Goal: Information Seeking & Learning: Find specific fact

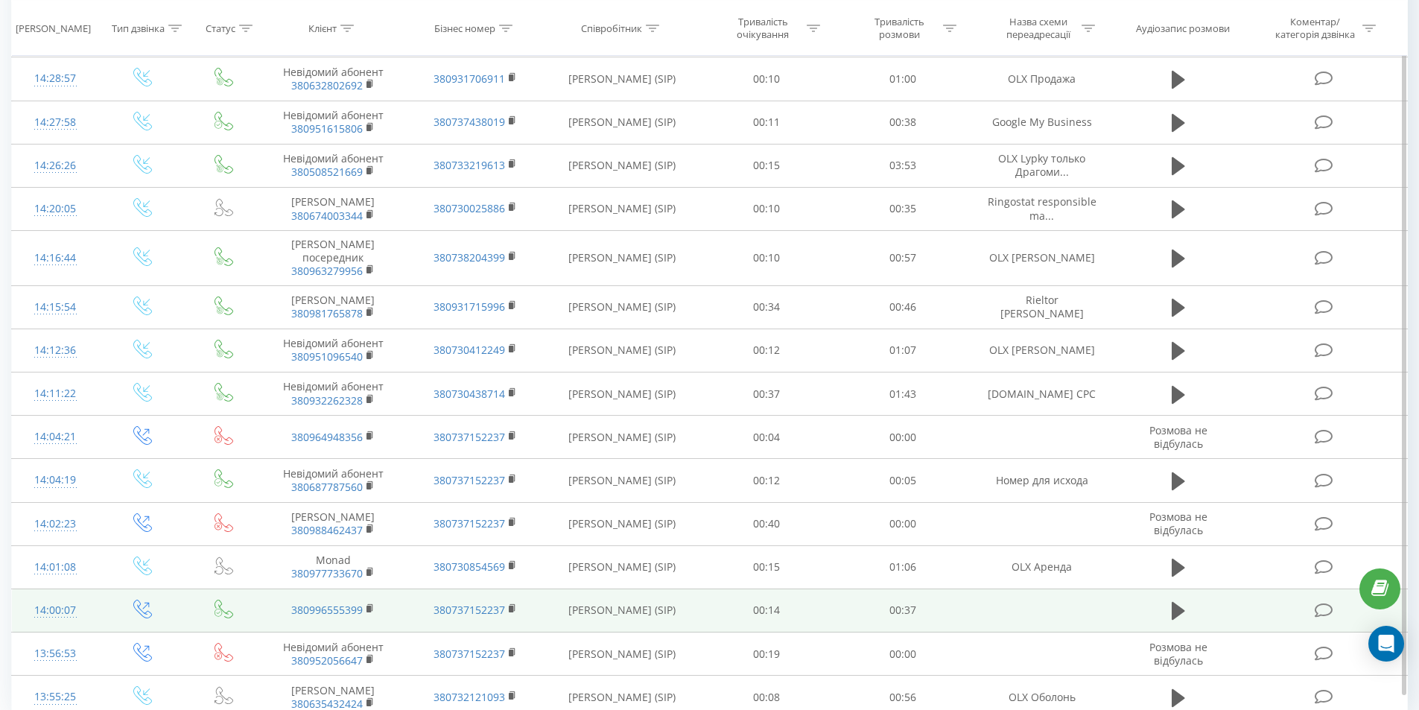
scroll to position [1160, 0]
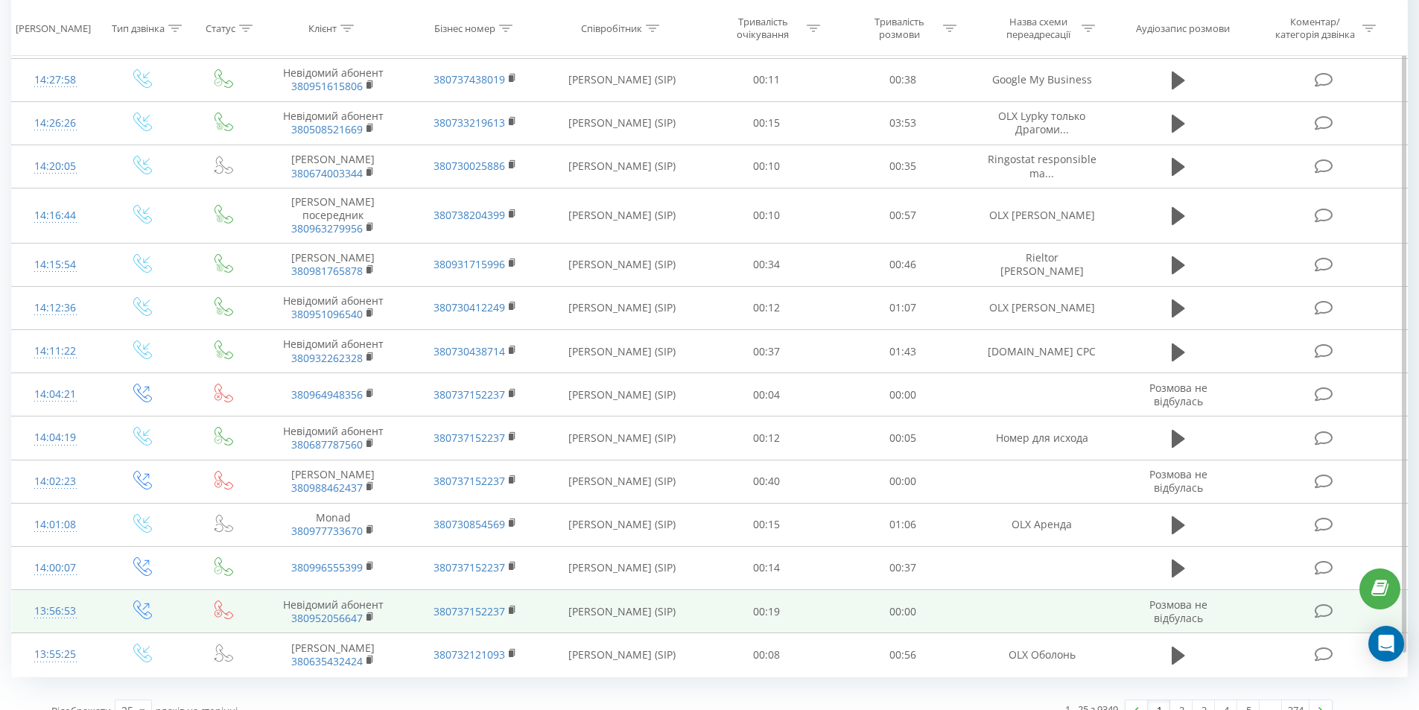
drag, startPoint x: 560, startPoint y: 578, endPoint x: 644, endPoint y: 595, distance: 85.8
click at [644, 595] on td "[PERSON_NAME] (SIP)" at bounding box center [622, 611] width 153 height 43
copy td "[PERSON_NAME] (SIP)"
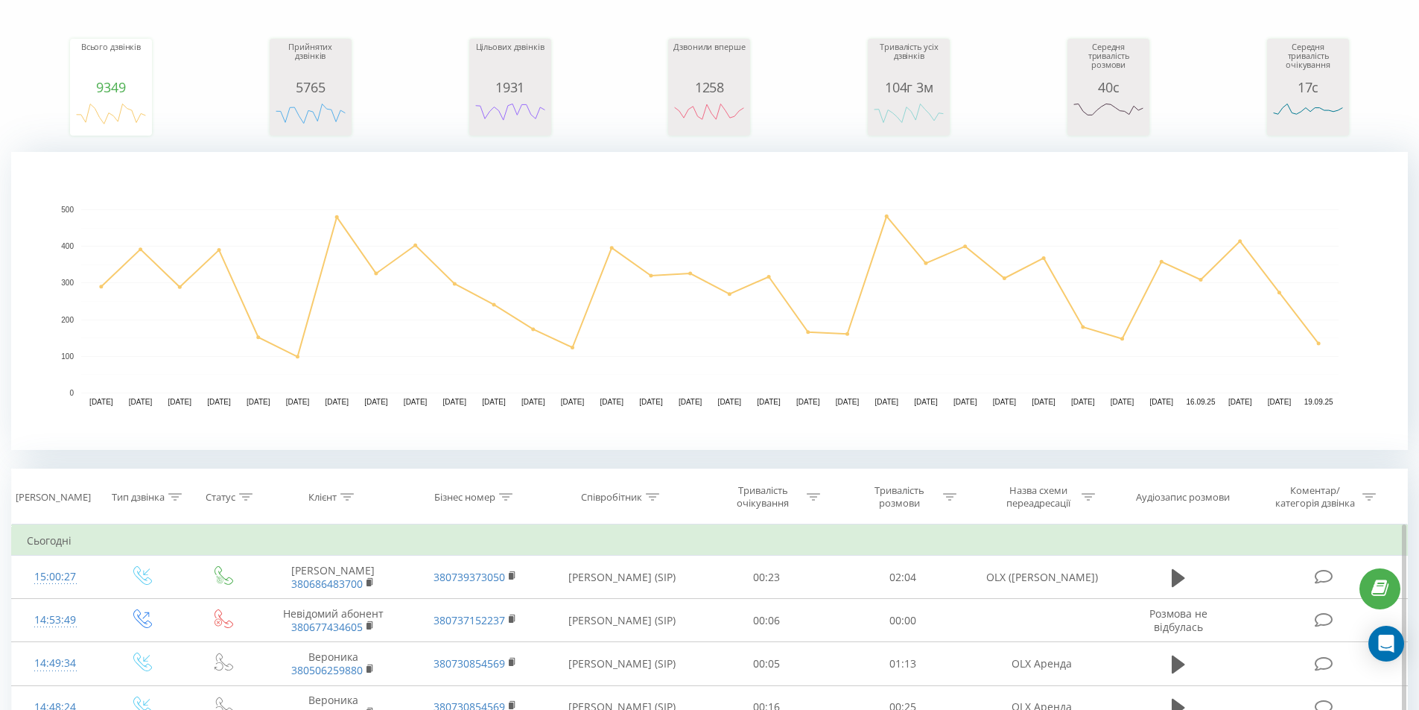
scroll to position [372, 0]
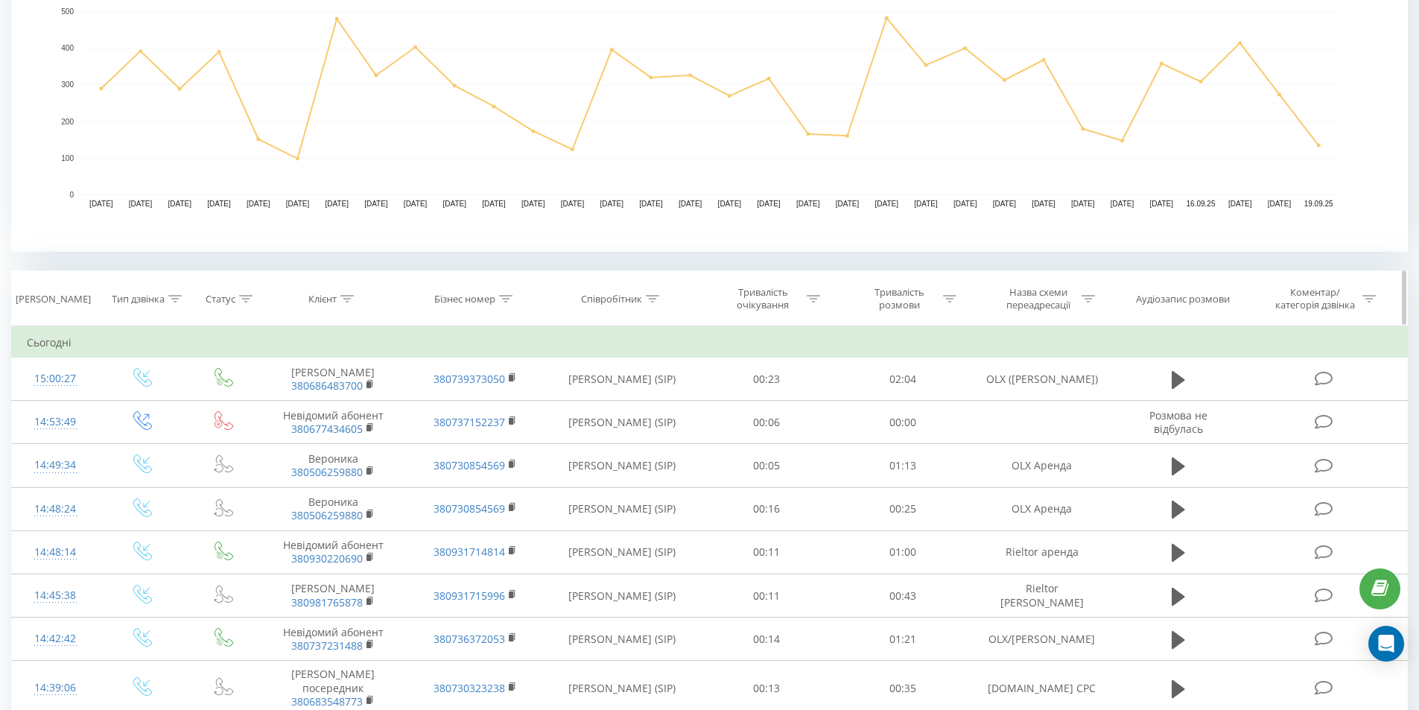
click at [649, 300] on icon at bounding box center [652, 298] width 13 height 7
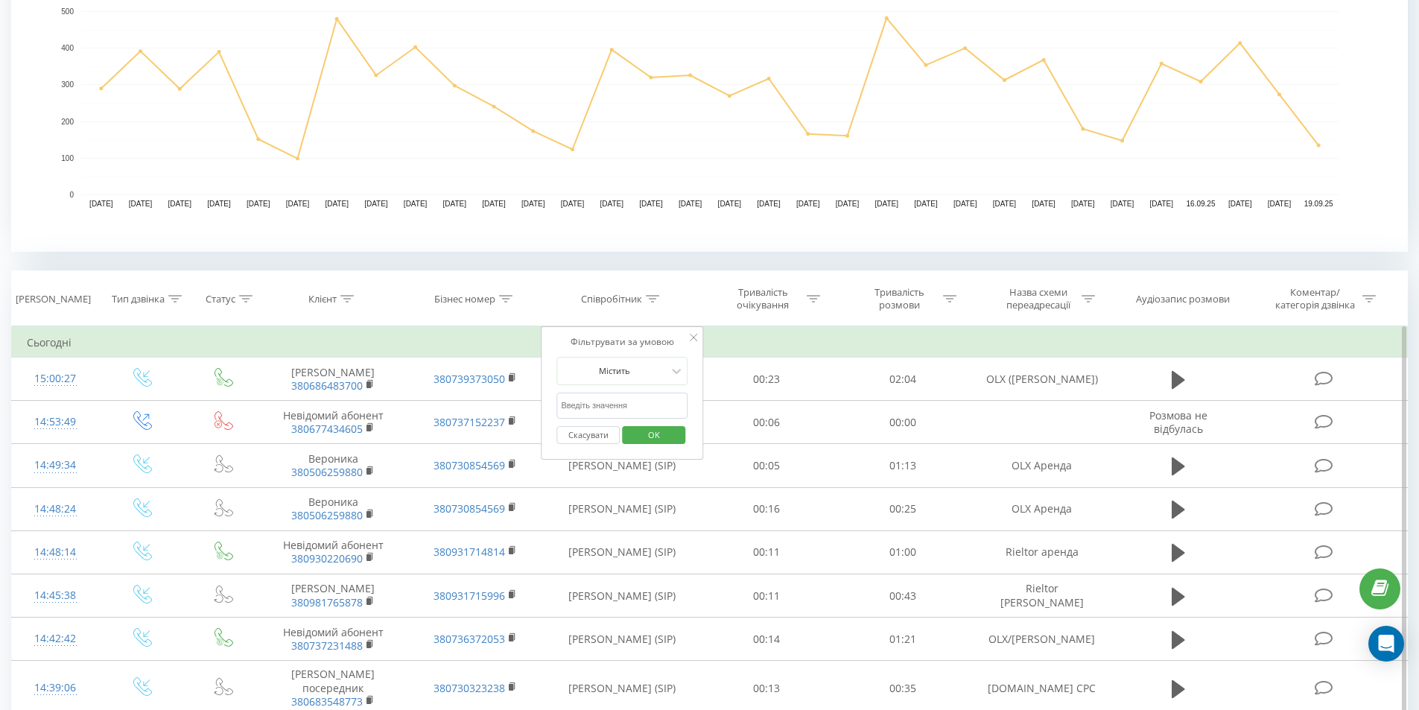
click at [587, 406] on input "text" at bounding box center [622, 406] width 131 height 26
paste input "[PERSON_NAME] (SIP)"
type input "[PERSON_NAME] (SIP)"
click button "OK" at bounding box center [653, 435] width 63 height 19
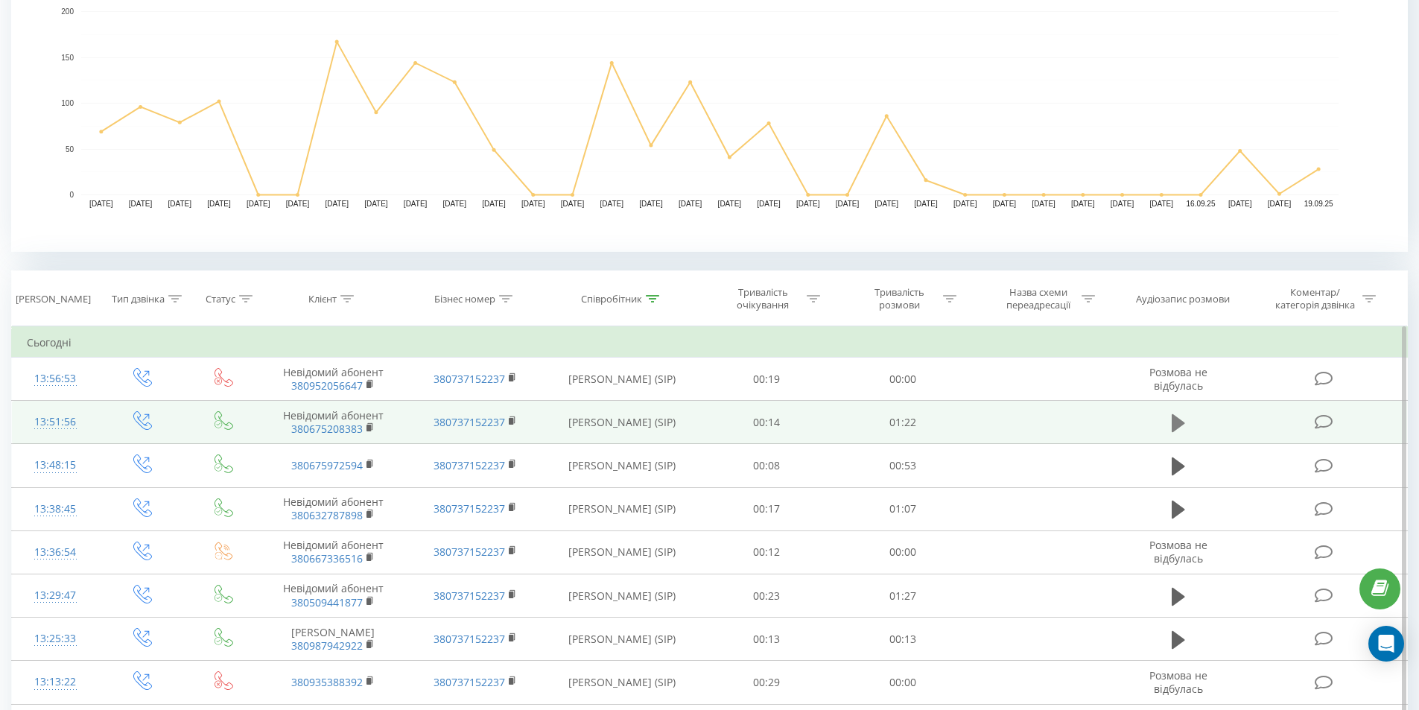
click at [1173, 421] on icon at bounding box center [1178, 423] width 13 height 18
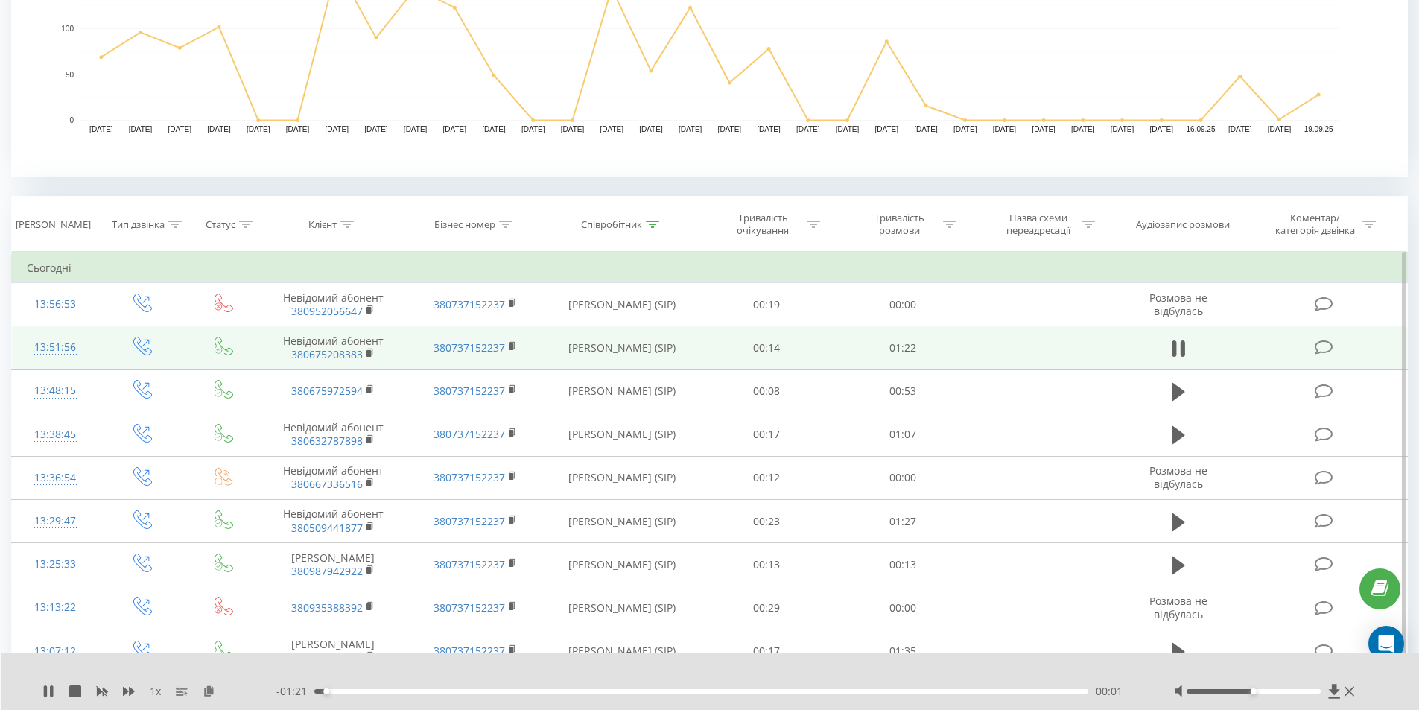
scroll to position [521, 0]
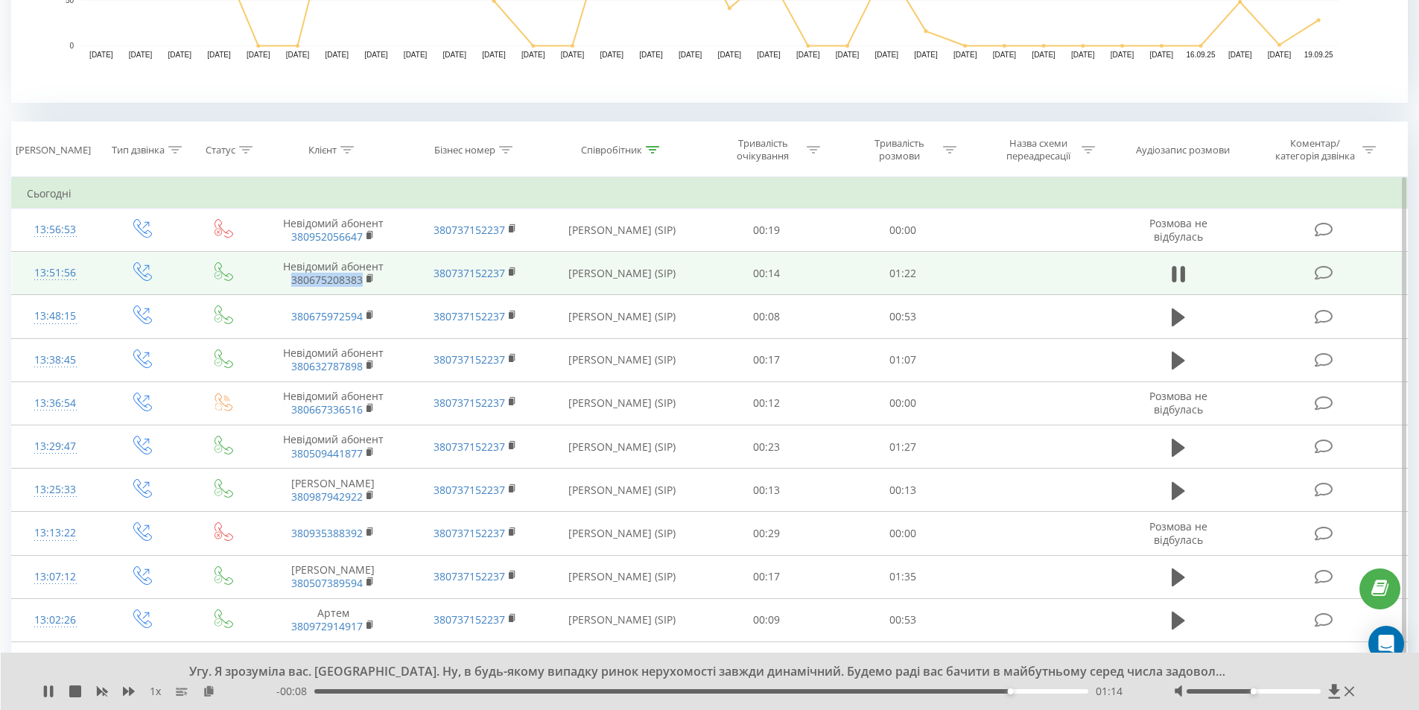
drag, startPoint x: 282, startPoint y: 286, endPoint x: 370, endPoint y: 287, distance: 87.2
click at [364, 287] on span "380675208383" at bounding box center [333, 279] width 112 height 13
click at [370, 280] on rect at bounding box center [369, 279] width 4 height 7
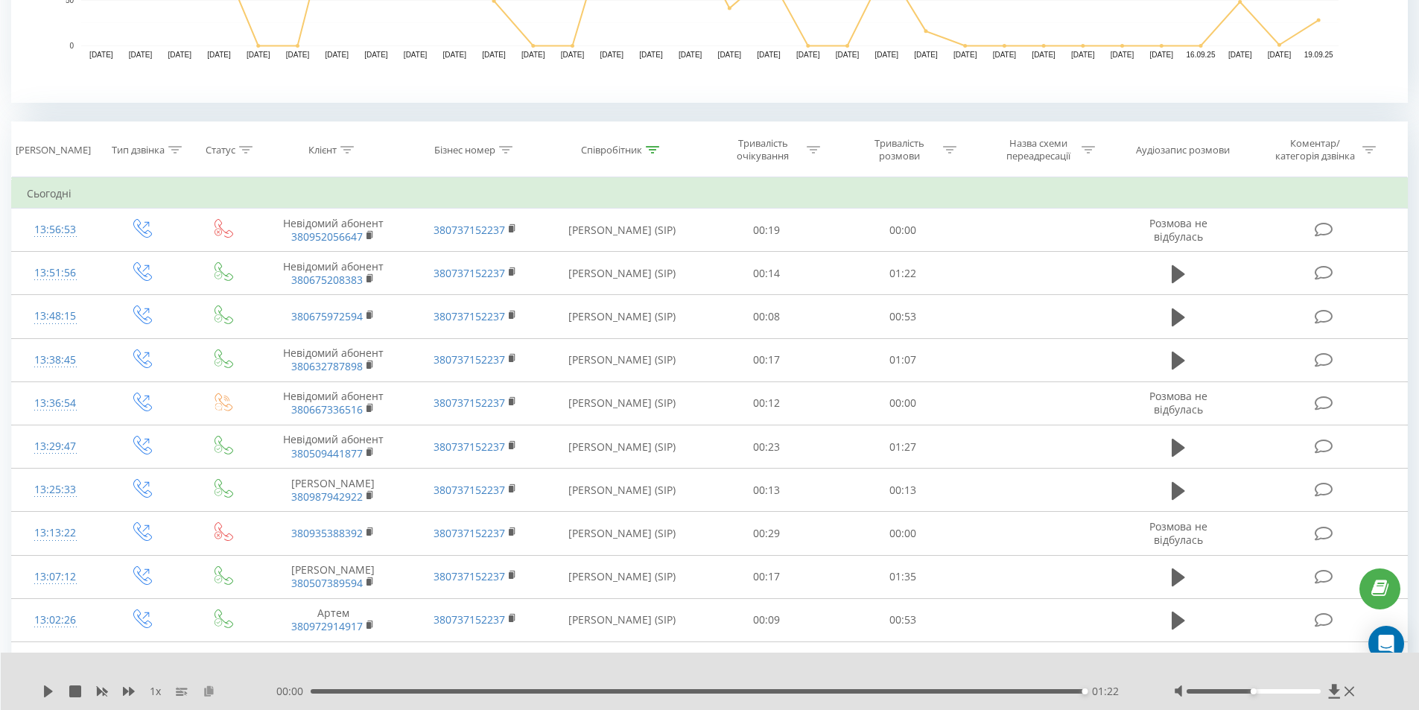
click at [209, 694] on icon at bounding box center [209, 690] width 13 height 10
click at [400, 165] on th "Клієнт" at bounding box center [333, 149] width 142 height 55
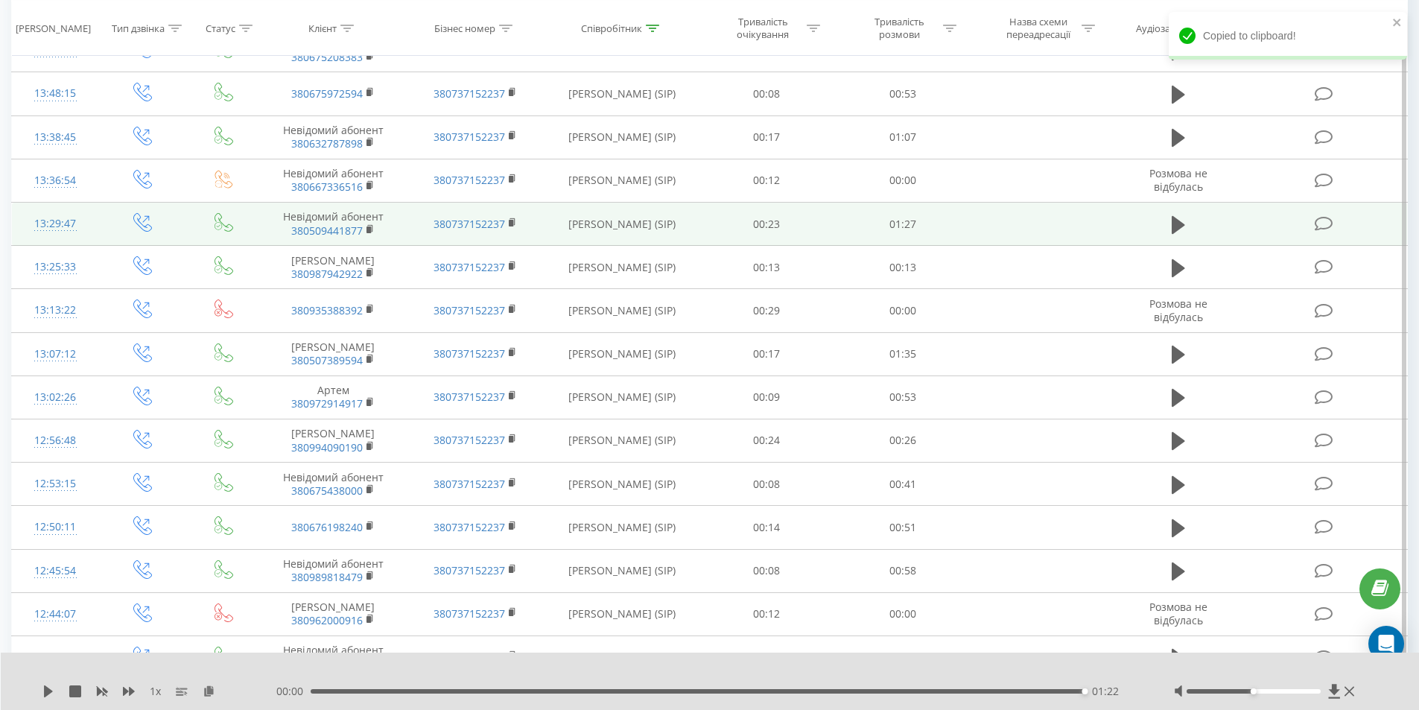
scroll to position [745, 0]
click at [1178, 221] on icon at bounding box center [1178, 224] width 13 height 18
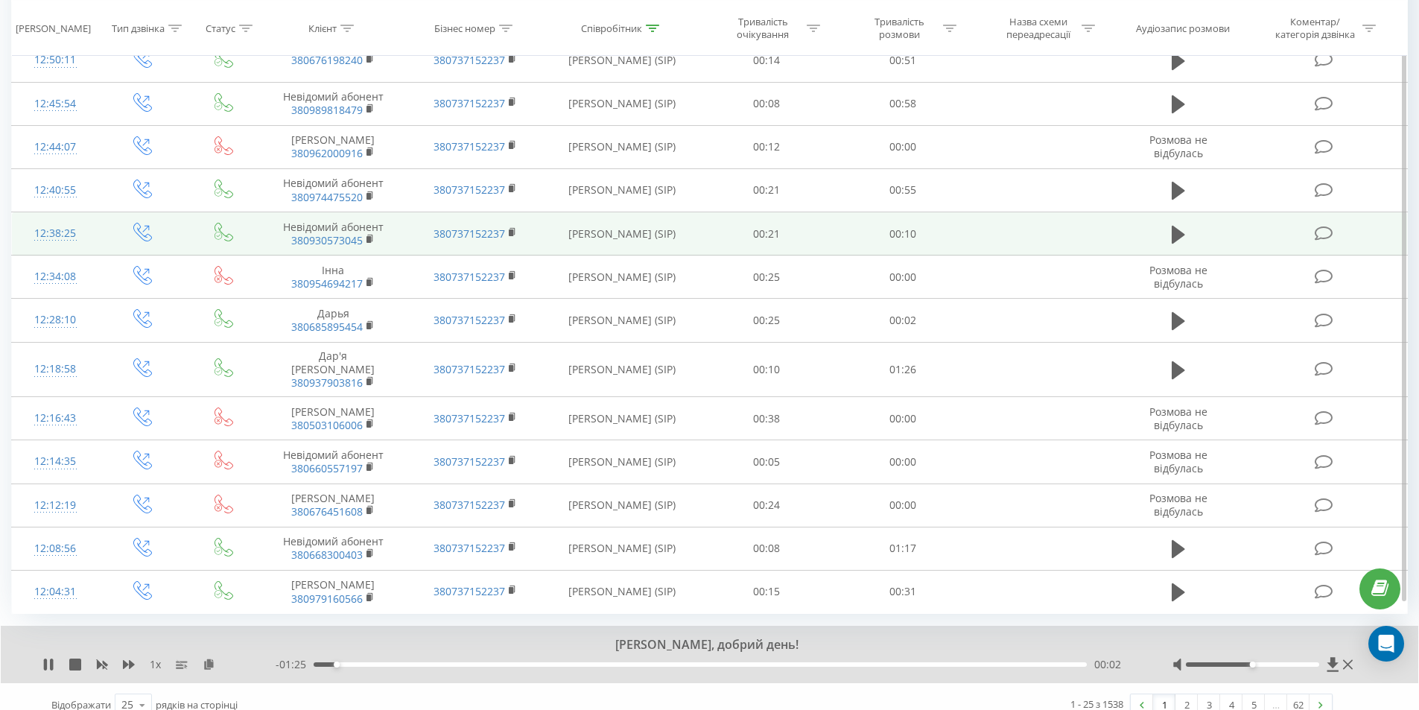
scroll to position [1217, 0]
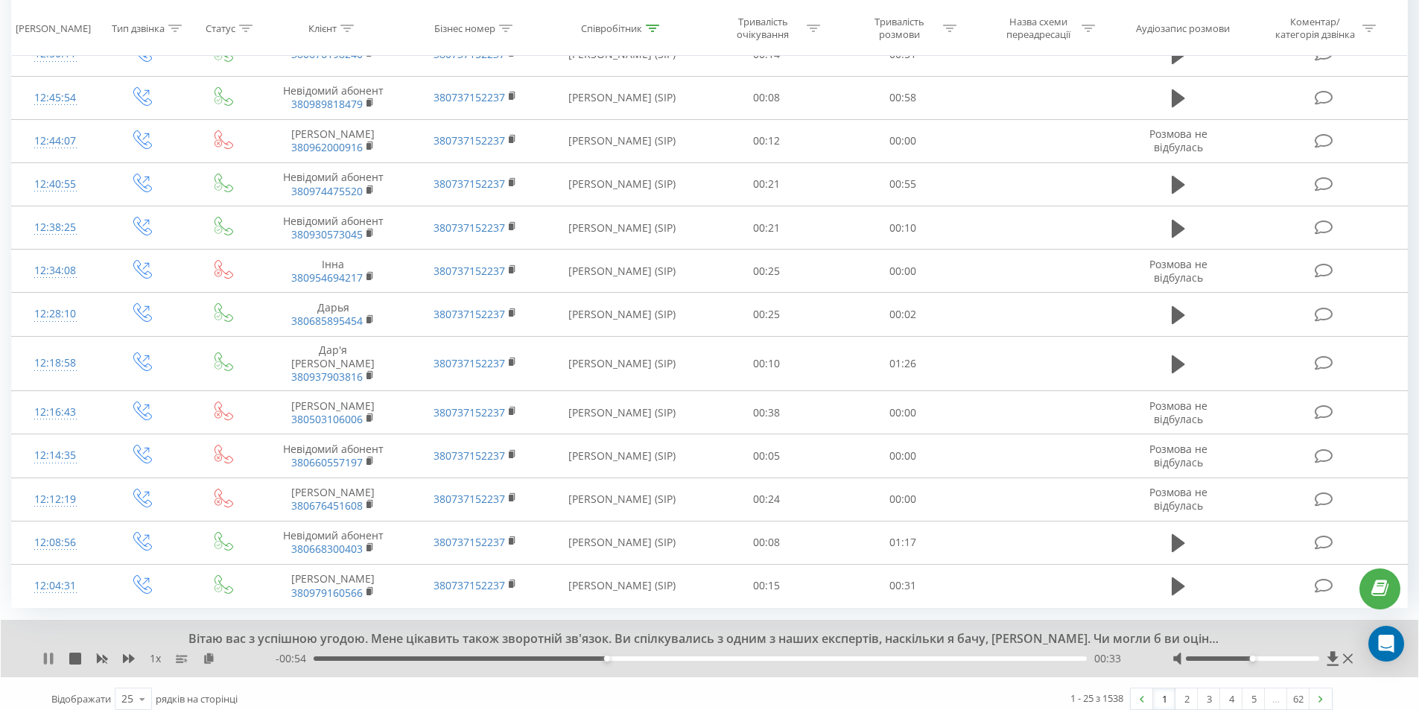
click at [43, 653] on icon at bounding box center [48, 659] width 12 height 12
